Goal: Check status: Check status

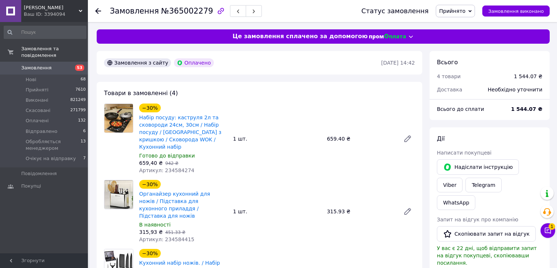
scroll to position [440, 0]
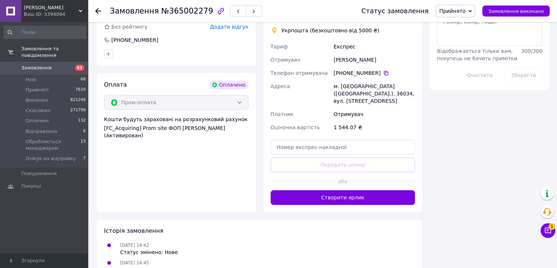
click at [74, 12] on div "Ваш ID: 3394094" at bounding box center [56, 14] width 64 height 7
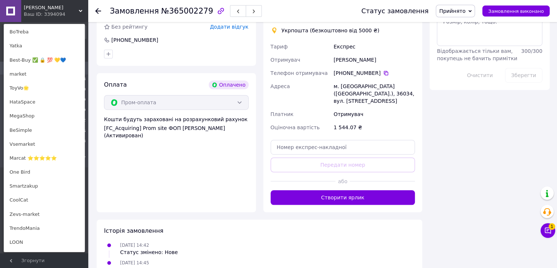
scroll to position [213, 0]
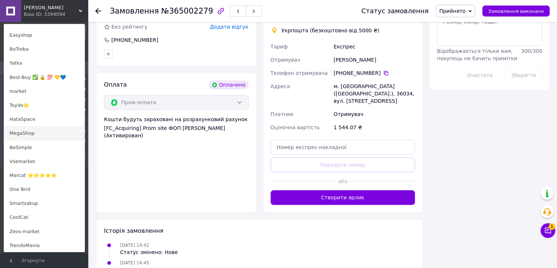
click at [40, 129] on link "MegaShop" at bounding box center [44, 133] width 81 height 14
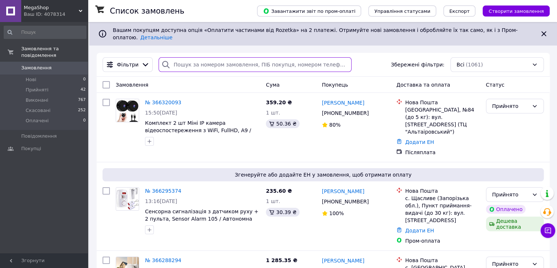
click at [244, 57] on input "search" at bounding box center [255, 64] width 193 height 15
paste input "366190903"
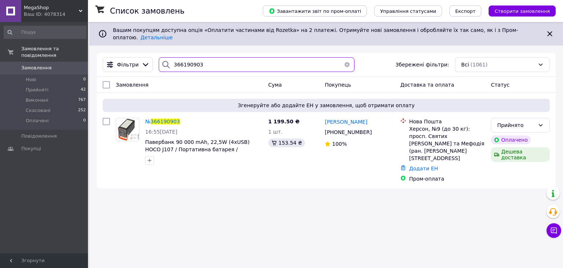
type input "366190903"
click at [158, 118] on span "366190903" at bounding box center [165, 121] width 29 height 6
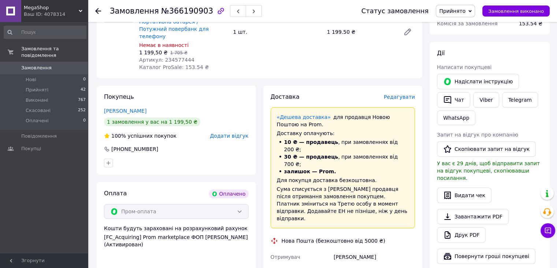
scroll to position [220, 0]
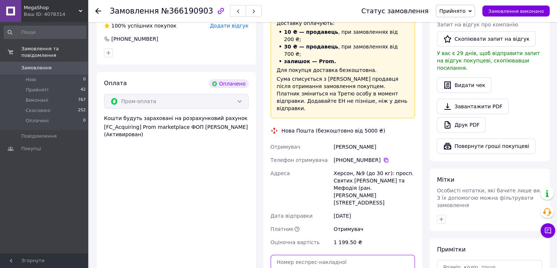
click at [321, 254] on input "text" at bounding box center [343, 261] width 145 height 15
paste input "20451269232176"
type input "20451269232176"
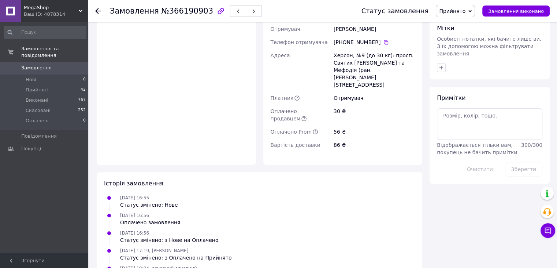
scroll to position [298, 0]
